Goal: Task Accomplishment & Management: Use online tool/utility

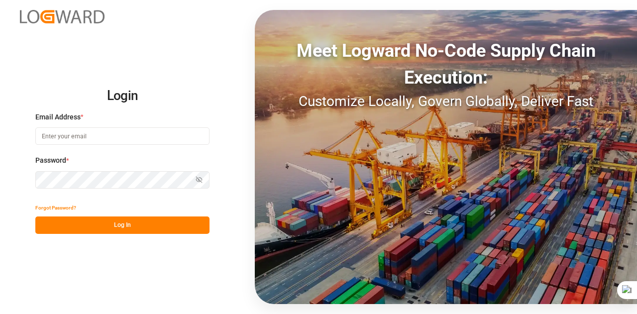
click at [172, 138] on input at bounding box center [122, 135] width 174 height 17
click at [118, 232] on button "Log In" at bounding box center [122, 224] width 174 height 17
click at [137, 137] on input "somul.singh@compo-expert@2025" at bounding box center [122, 135] width 174 height 17
type input "[EMAIL_ADDRESS][DOMAIN_NAME]"
click at [126, 218] on button "Log In" at bounding box center [122, 224] width 174 height 17
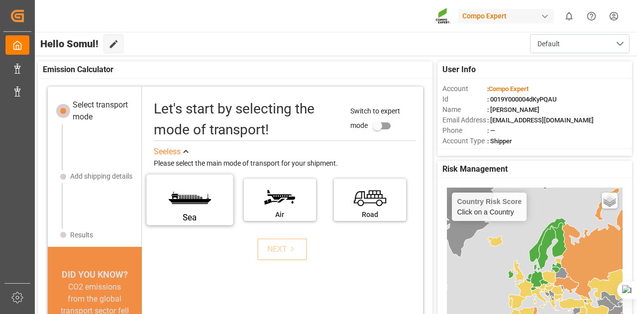
scroll to position [11, 0]
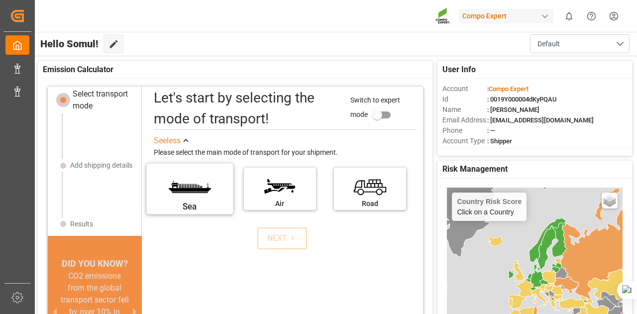
click at [206, 194] on label "Sea" at bounding box center [189, 186] width 75 height 42
click at [0, 0] on input "Sea" at bounding box center [0, 0] width 0 height 0
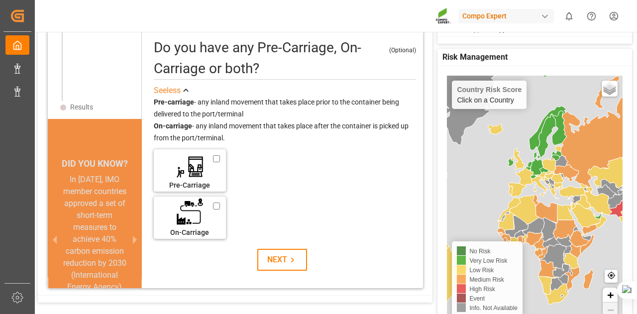
scroll to position [84, 0]
click at [289, 255] on icon at bounding box center [292, 260] width 10 height 10
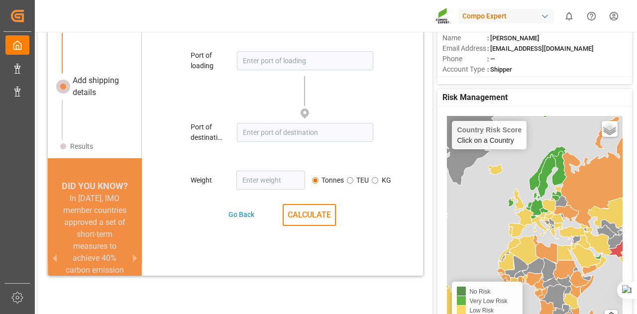
scroll to position [48, 0]
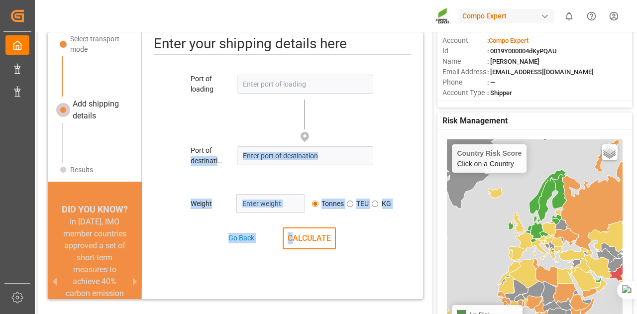
drag, startPoint x: 289, startPoint y: 253, endPoint x: 220, endPoint y: 150, distance: 123.9
click at [220, 150] on div "Port of loading Please enter a valid LOCODE Port of destination Please enter a …" at bounding box center [282, 162] width 281 height 186
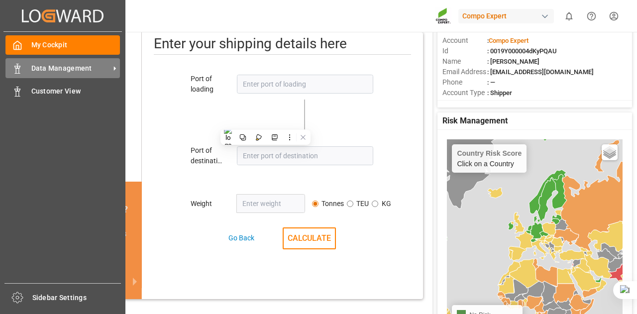
click at [22, 73] on icon at bounding box center [17, 69] width 10 height 10
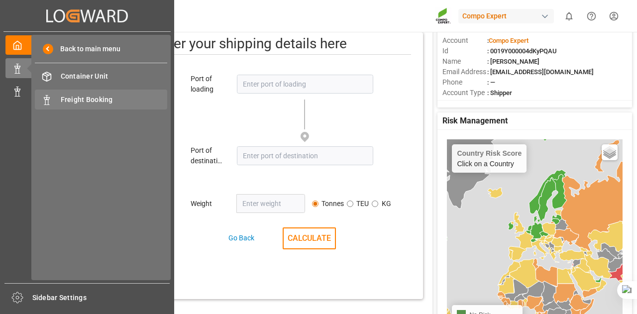
click at [39, 97] on div at bounding box center [43, 100] width 17 height 10
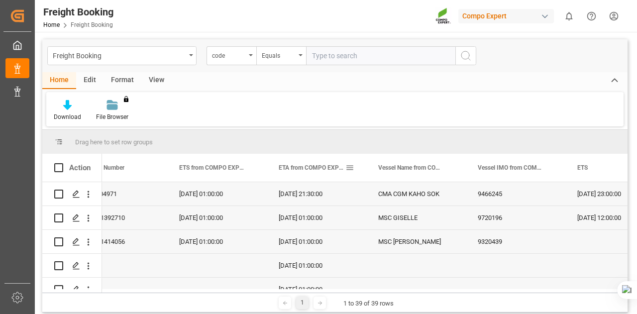
click at [349, 164] on span at bounding box center [349, 167] width 9 height 9
click at [313, 206] on div "[DATE] 01:00:00" at bounding box center [317, 217] width 100 height 23
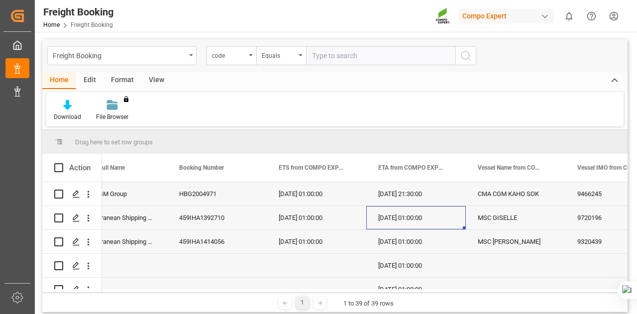
scroll to position [0, 1845]
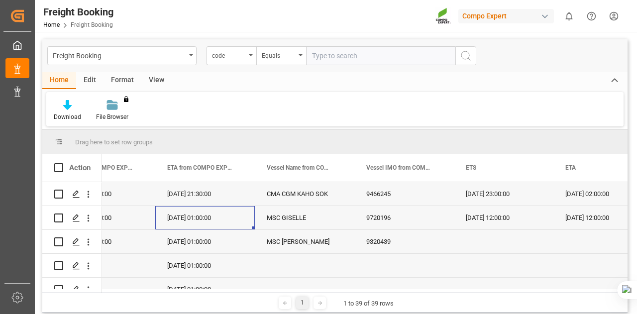
click at [396, 208] on div "9720196" at bounding box center [404, 217] width 100 height 23
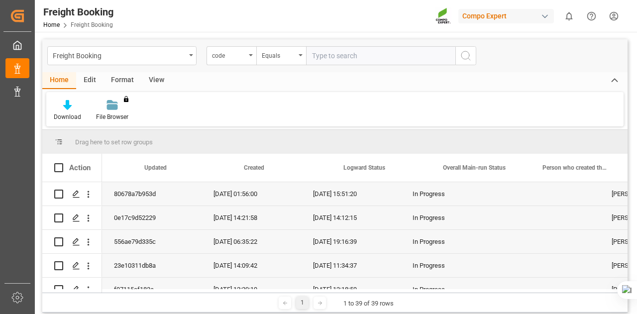
scroll to position [0, 287]
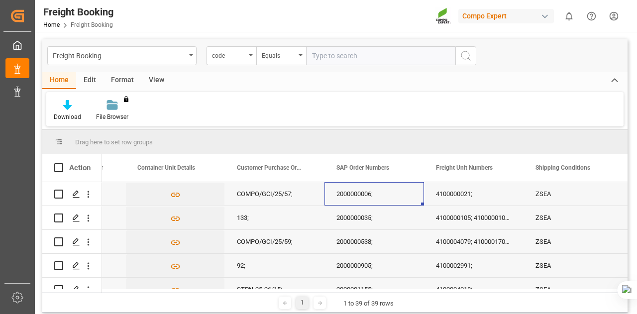
click at [360, 190] on div "2000000006;" at bounding box center [374, 193] width 100 height 23
click at [348, 218] on div "2000000035;" at bounding box center [374, 217] width 100 height 23
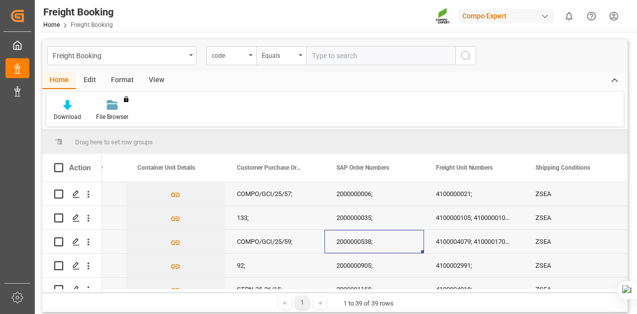
click at [347, 241] on div "2000000538;" at bounding box center [374, 241] width 100 height 23
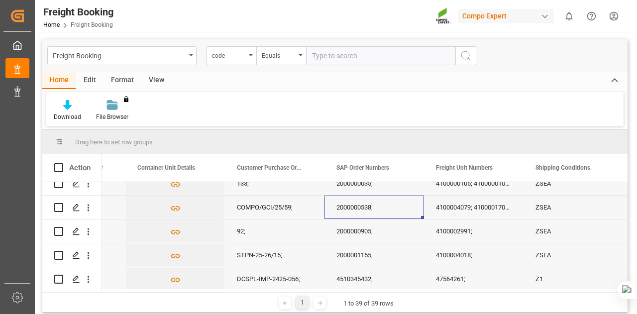
scroll to position [36, 0]
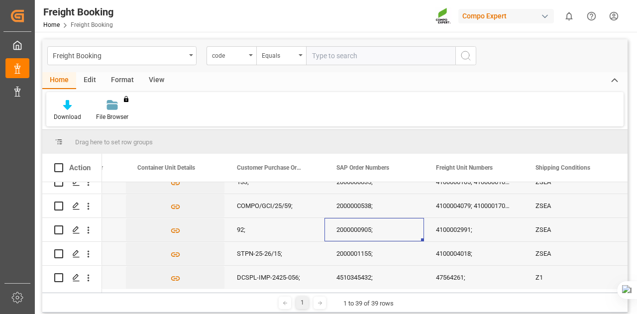
click at [345, 235] on div "2000000905;" at bounding box center [374, 229] width 100 height 23
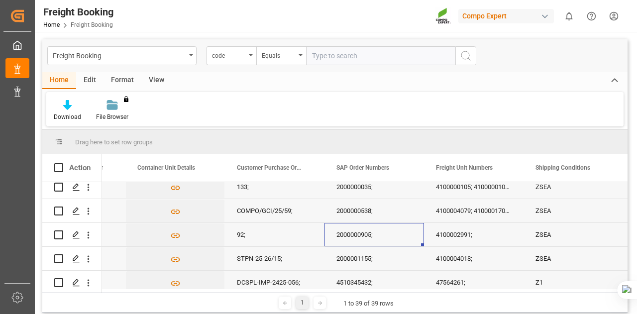
scroll to position [10, 0]
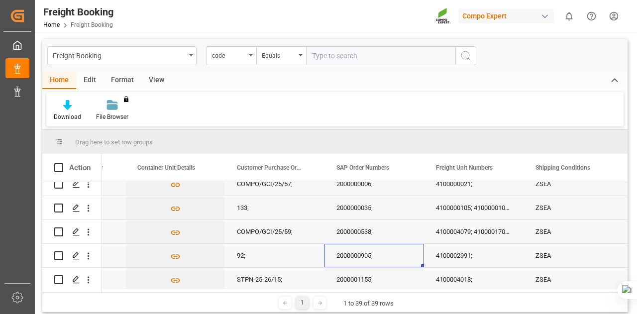
click at [407, 258] on div "2000000905;" at bounding box center [374, 255] width 100 height 23
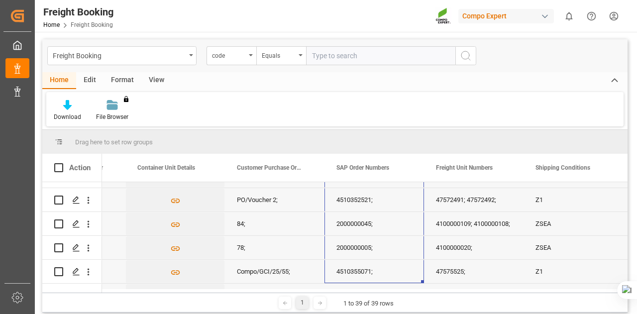
scroll to position [448, 0]
drag, startPoint x: 416, startPoint y: 255, endPoint x: 389, endPoint y: 270, distance: 30.7
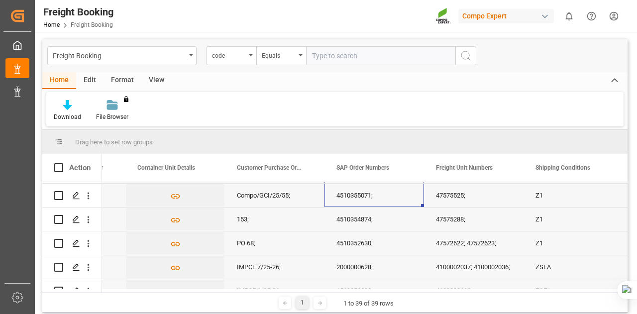
scroll to position [535, 0]
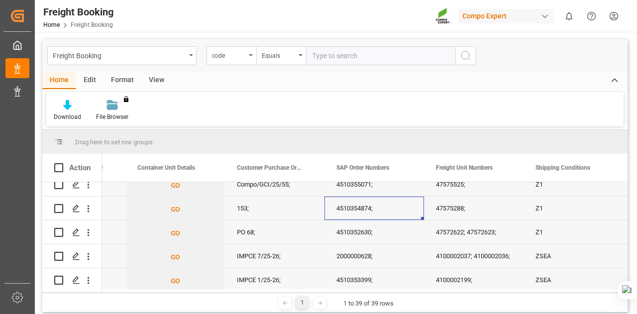
click at [346, 202] on div "4510354874;" at bounding box center [374, 208] width 100 height 23
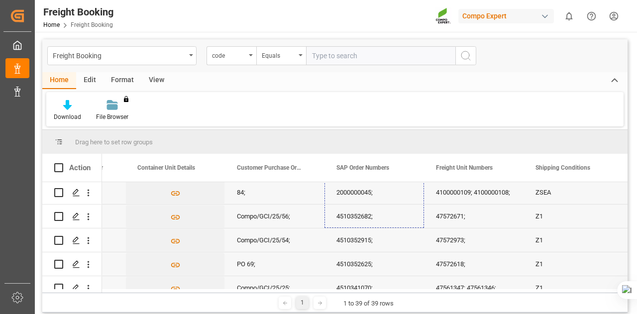
scroll to position [827, 0]
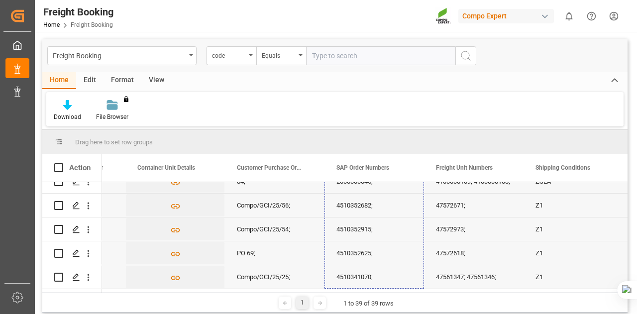
drag, startPoint x: 422, startPoint y: 218, endPoint x: 404, endPoint y: 284, distance: 67.5
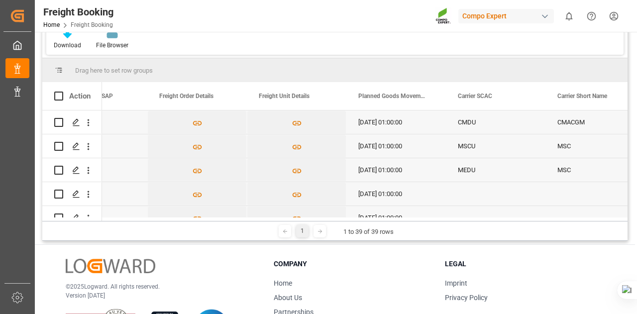
scroll to position [9, 0]
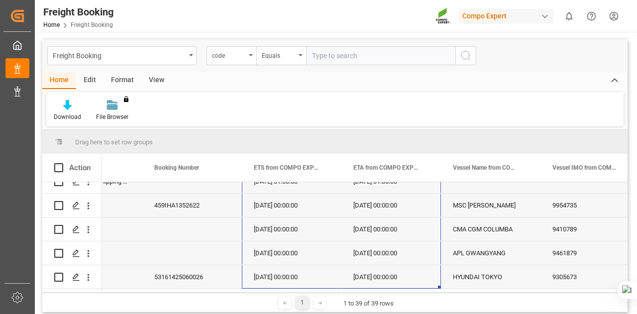
drag, startPoint x: 262, startPoint y: 195, endPoint x: 361, endPoint y: 279, distance: 130.3
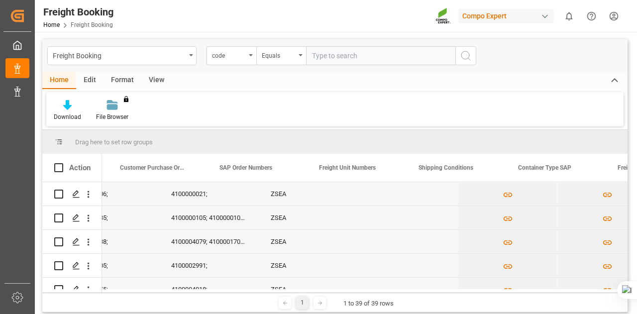
scroll to position [0, 746]
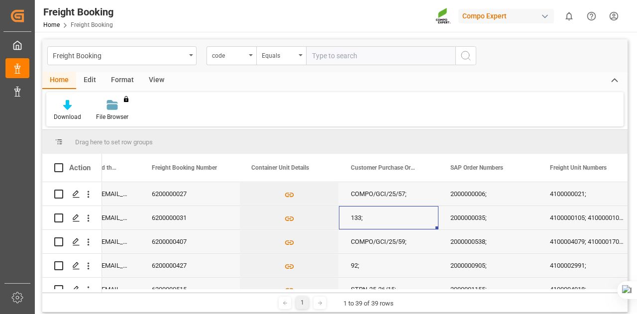
click at [396, 216] on div "133;" at bounding box center [389, 217] width 100 height 23
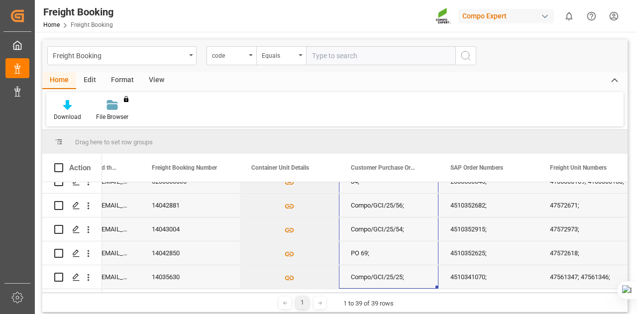
drag, startPoint x: 415, startPoint y: 191, endPoint x: 403, endPoint y: 275, distance: 85.0
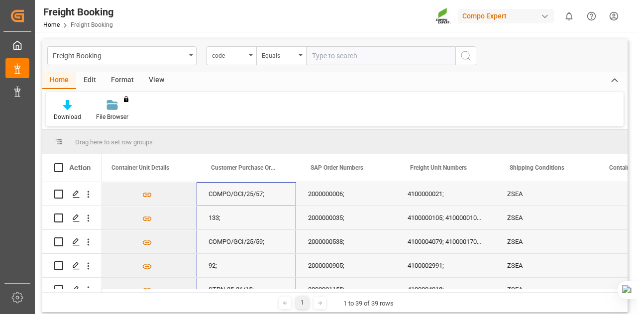
scroll to position [0, 708]
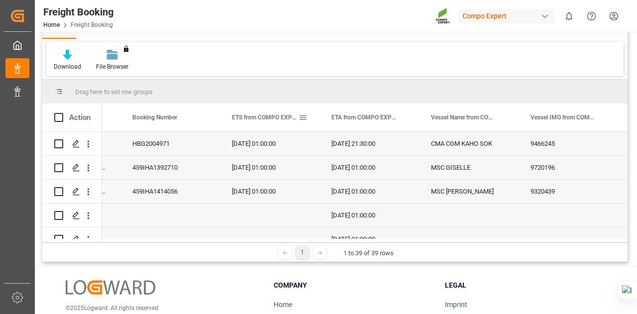
click at [303, 115] on span at bounding box center [303, 117] width 9 height 9
click at [269, 118] on span "ETS from COMPO EXPERT" at bounding box center [265, 117] width 67 height 7
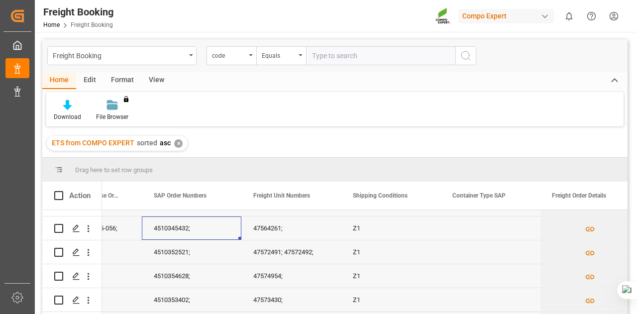
drag, startPoint x: 207, startPoint y: 237, endPoint x: 177, endPoint y: 232, distance: 30.7
click at [177, 232] on div "4510345432;" at bounding box center [192, 227] width 100 height 23
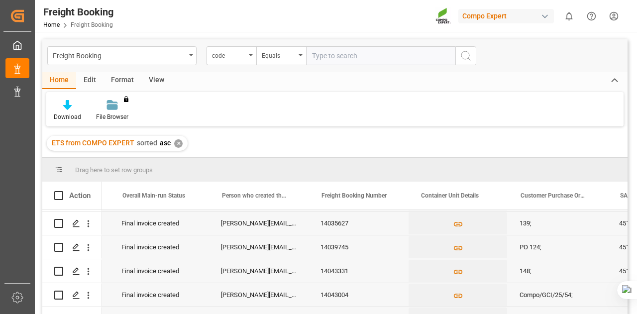
scroll to position [0, 393]
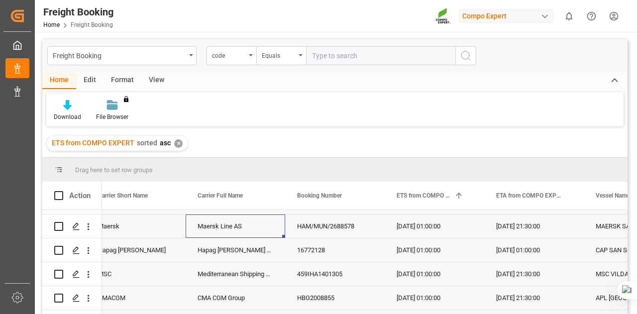
click at [238, 236] on div "Maersk Line AS" at bounding box center [236, 225] width 100 height 23
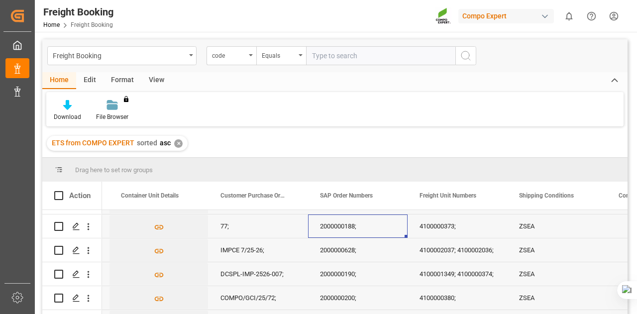
click at [326, 227] on div "2000000188;" at bounding box center [358, 225] width 100 height 23
